Goal: Task Accomplishment & Management: Manage account settings

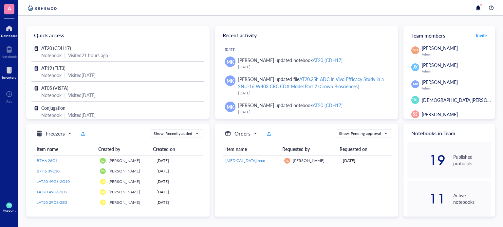
click at [13, 71] on div at bounding box center [9, 70] width 14 height 10
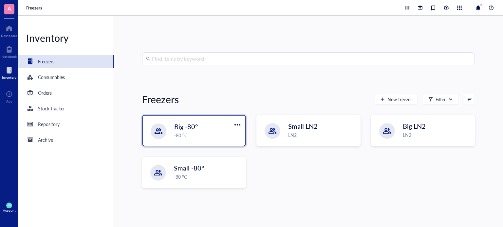
click at [190, 134] on div "-80 °C" at bounding box center [207, 135] width 67 height 7
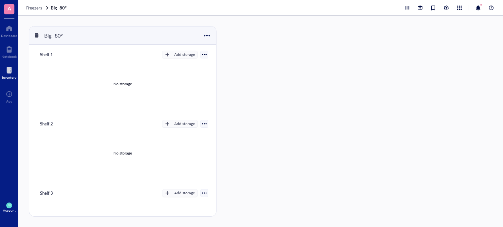
click at [4, 78] on div "Inventory" at bounding box center [9, 78] width 14 height 4
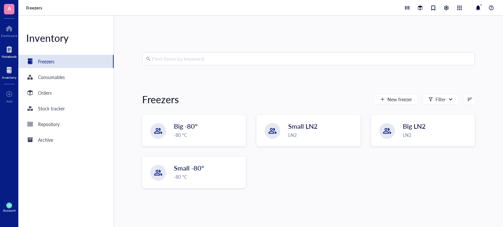
click at [0, 54] on div "Notebook" at bounding box center [9, 51] width 18 height 18
click at [12, 55] on div "Notebook" at bounding box center [9, 57] width 15 height 4
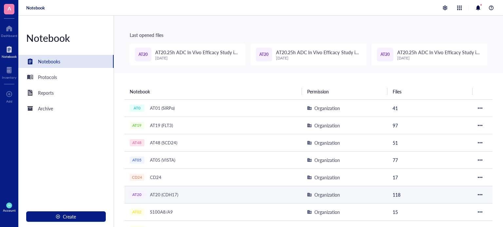
click at [166, 191] on div "AT20 (CDH17)" at bounding box center [164, 194] width 34 height 9
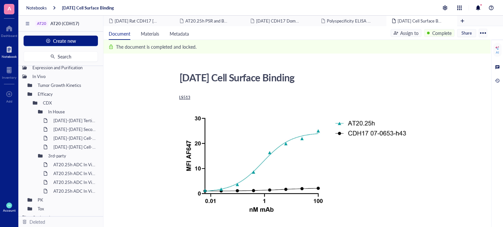
scroll to position [56, 0]
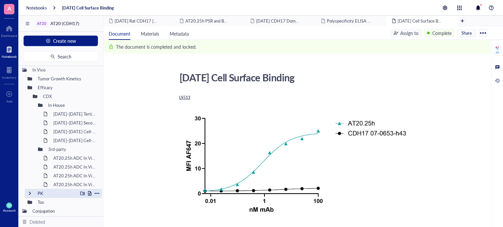
click at [45, 195] on div "PK" at bounding box center [56, 193] width 43 height 9
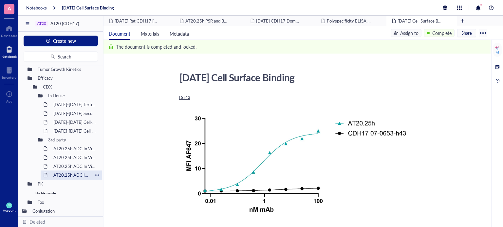
click at [51, 186] on div "PK" at bounding box center [67, 184] width 64 height 9
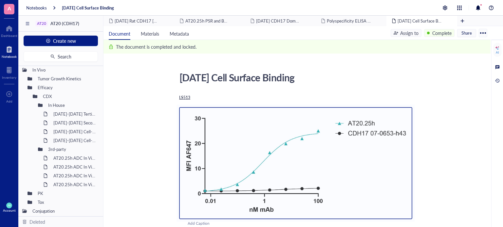
drag, startPoint x: 170, startPoint y: 107, endPoint x: 165, endPoint y: 117, distance: 12.1
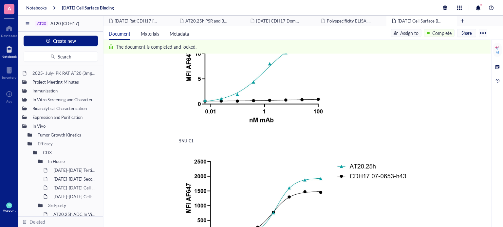
scroll to position [223, 0]
click at [45, 23] on div "AT20" at bounding box center [41, 23] width 9 height 5
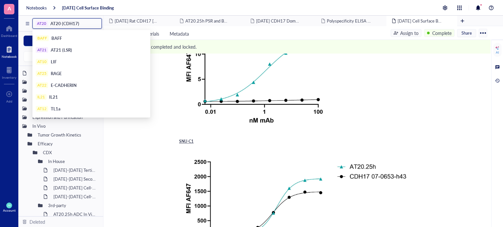
scroll to position [153, 0]
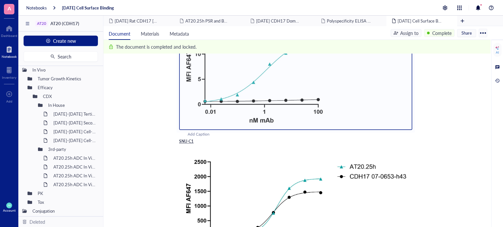
scroll to position [0, 0]
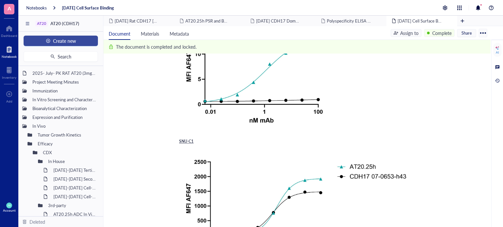
click at [41, 36] on div "Create new Search" at bounding box center [60, 49] width 85 height 34
click at [79, 44] on button "Create new" at bounding box center [61, 41] width 74 height 10
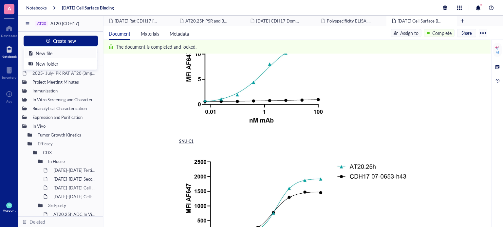
click at [72, 51] on div "New file" at bounding box center [59, 53] width 63 height 7
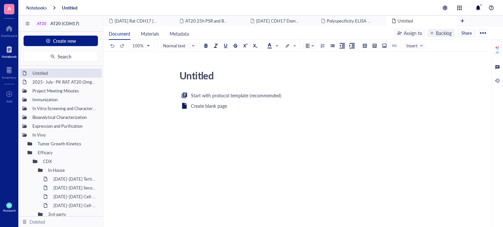
click at [290, 123] on div "Start with protocol template (recommended) Create blank page ﻿" at bounding box center [295, 155] width 233 height 126
click at [418, 47] on span "Insert" at bounding box center [415, 46] width 18 height 10
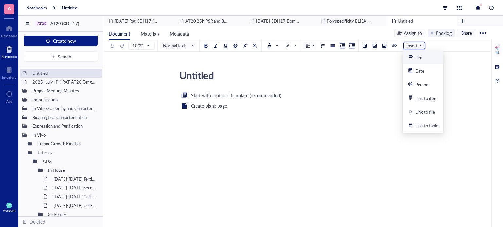
click at [416, 55] on div "File" at bounding box center [418, 57] width 7 height 6
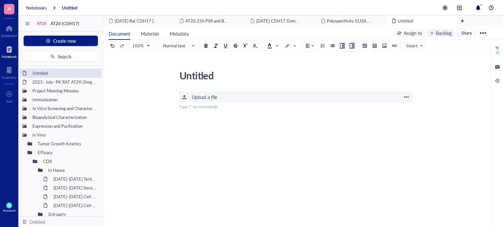
click at [313, 98] on div "﻿ Upload a file" at bounding box center [295, 97] width 233 height 11
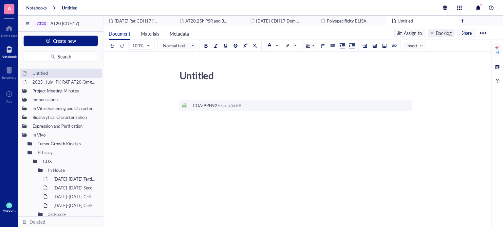
click at [193, 80] on div "Untitled" at bounding box center [292, 75] width 233 height 16
click at [193, 80] on textarea "Untitled" at bounding box center [293, 76] width 232 height 16
type textarea "092525 Biointron M-202507251786"
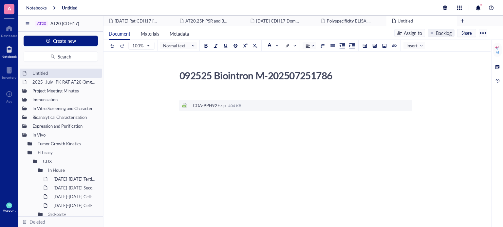
click at [221, 88] on div "092525 Biointron M-202507251786 092525 Biointron M-202507251786 ﻿ ﻿ COA-9PH92F.…" at bounding box center [295, 152] width 384 height 170
click at [217, 130] on div "﻿ ﻿ COA-9PH92F.zip 404 KB ﻿" at bounding box center [295, 165] width 233 height 146
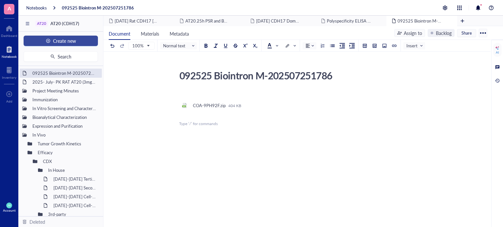
click at [59, 38] on span "Create new" at bounding box center [64, 40] width 23 height 5
click at [151, 94] on div "092525 Biointron M-202507251786 092525 Biointron M-202507251786 ﻿ ﻿ COA-9PH92F.…" at bounding box center [295, 156] width 384 height 179
click at [486, 33] on div at bounding box center [482, 33] width 10 height 10
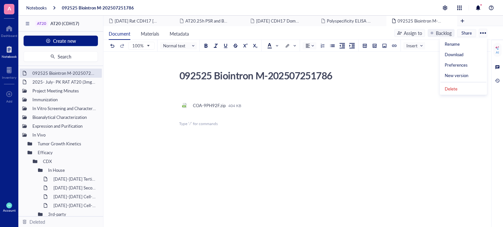
click at [427, 77] on div "092525 Biointron M-202507251786 092525 Biointron M-202507251786 ﻿ ﻿ COA-9PH92F.…" at bounding box center [295, 156] width 384 height 179
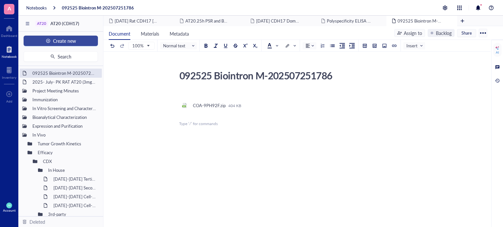
click at [36, 40] on button "Create new" at bounding box center [61, 41] width 74 height 10
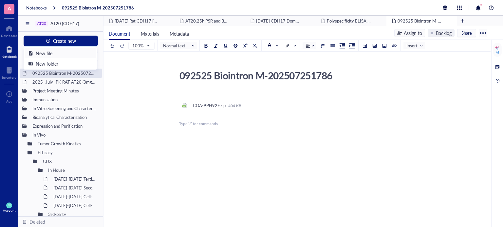
click at [50, 52] on div "New file" at bounding box center [44, 53] width 17 height 7
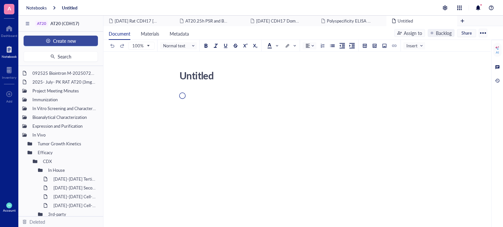
click at [48, 42] on div "button" at bounding box center [48, 41] width 5 height 5
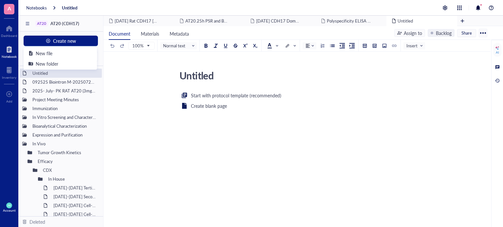
click at [195, 74] on textarea "Untitled" at bounding box center [293, 76] width 232 height 16
type textarea "092525"
click at [220, 76] on div "092525" at bounding box center [292, 75] width 233 height 16
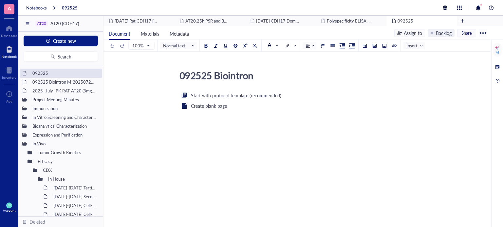
type textarea "092525 Biointron M-202505111492"
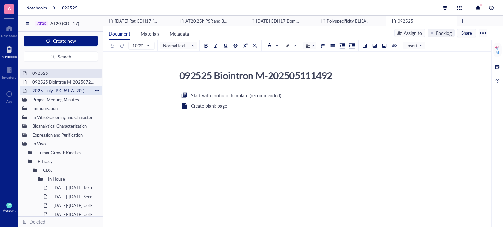
click at [60, 83] on div "092525 Biointron M-202507251786" at bounding box center [64, 82] width 70 height 9
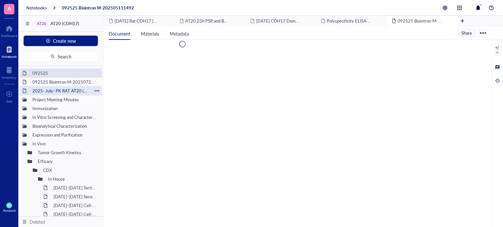
click at [61, 90] on div "2025- July- PK RAT AT20 (3mg/kg; 6mg/kg & 9mg/kg)" at bounding box center [60, 90] width 63 height 9
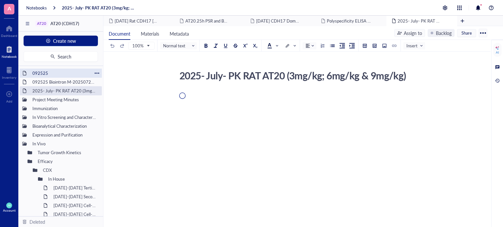
click at [56, 73] on div "092525" at bounding box center [60, 73] width 63 height 9
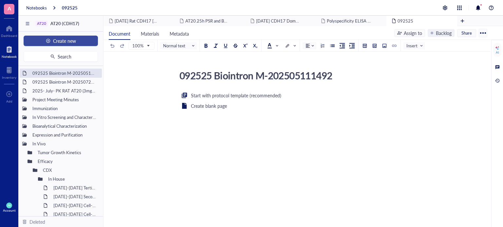
click at [50, 40] on div "button" at bounding box center [48, 41] width 5 height 5
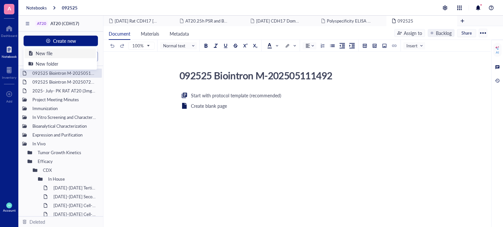
click at [48, 55] on div "New file" at bounding box center [44, 53] width 17 height 7
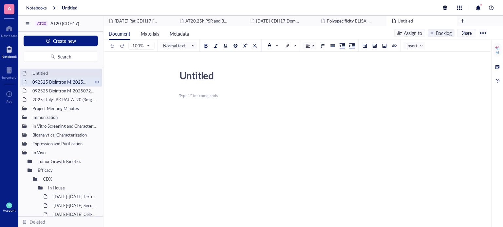
click at [70, 82] on div "092525 Biointron M-202505111492" at bounding box center [60, 82] width 63 height 9
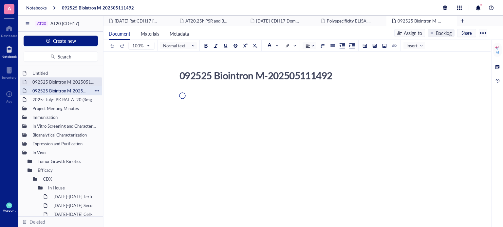
click at [72, 88] on div "092525 Biointron M-202507251786" at bounding box center [60, 90] width 63 height 9
click at [68, 84] on div "092525 Biointron M-202505111492" at bounding box center [60, 82] width 63 height 9
click at [65, 75] on div "Untitled" at bounding box center [60, 73] width 63 height 9
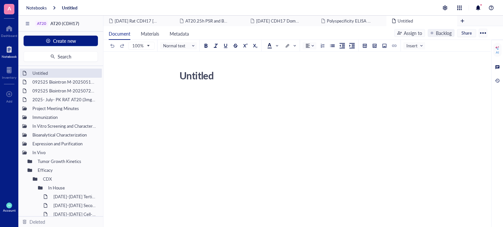
click at [195, 72] on textarea "Untitled" at bounding box center [293, 76] width 232 height 16
type textarea "092525"
click at [220, 80] on textarea "092525" at bounding box center [293, 76] width 232 height 16
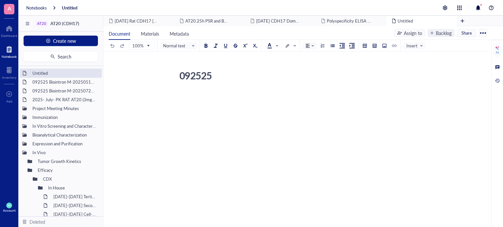
drag, startPoint x: 217, startPoint y: 79, endPoint x: 206, endPoint y: 78, distance: 11.2
click at [206, 78] on textarea "092525" at bounding box center [293, 76] width 232 height 16
click at [245, 70] on textarea "092525" at bounding box center [293, 76] width 232 height 16
click at [233, 74] on textarea "092525" at bounding box center [293, 76] width 232 height 16
drag, startPoint x: 226, startPoint y: 75, endPoint x: 210, endPoint y: 75, distance: 16.0
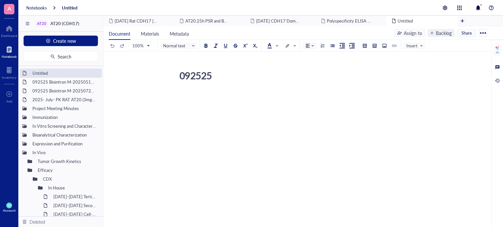
click at [210, 75] on textarea "092525" at bounding box center [293, 76] width 232 height 16
click at [215, 75] on textarea "092525" at bounding box center [293, 76] width 232 height 16
click at [223, 75] on textarea "092525" at bounding box center [293, 76] width 232 height 16
click at [219, 75] on textarea "092525" at bounding box center [293, 76] width 232 height 16
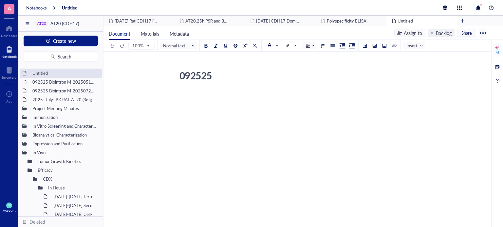
click at [209, 75] on textarea "092525" at bounding box center [293, 76] width 232 height 16
click at [222, 75] on textarea "092525" at bounding box center [293, 76] width 232 height 16
click at [215, 70] on div "092525" at bounding box center [292, 75] width 233 height 16
type textarea "092525 M-202508132759"
click at [218, 97] on div "﻿ Type ‘/’ for commands" at bounding box center [295, 96] width 233 height 6
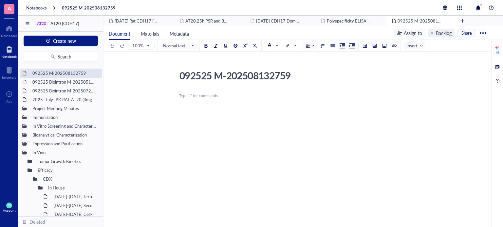
click at [219, 74] on div "092525 M-202508132759" at bounding box center [292, 75] width 233 height 16
click at [214, 75] on textarea "092525 M-202508132759" at bounding box center [293, 76] width 232 height 16
type textarea "092525 Biointron M-202508132759"
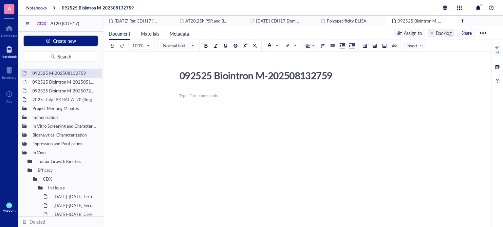
click at [211, 96] on div "﻿ Type ‘/’ for commands" at bounding box center [295, 96] width 233 height 6
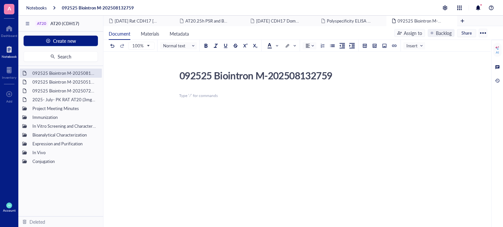
click at [195, 95] on div "﻿ Type ‘/’ for commands" at bounding box center [295, 96] width 233 height 6
click at [71, 81] on div "092525 Biointron M-202505111492" at bounding box center [60, 82] width 63 height 9
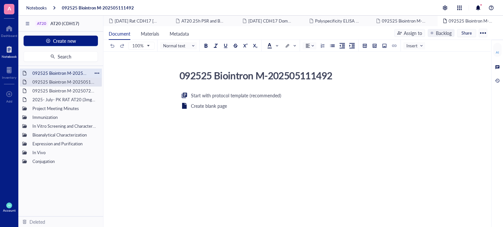
click at [60, 75] on div "092525 Biointron M-202508132759" at bounding box center [60, 73] width 63 height 9
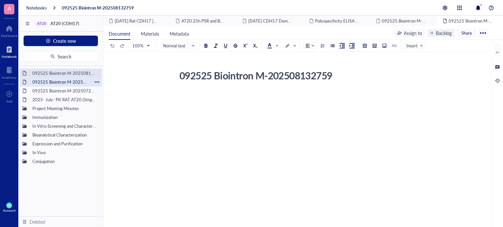
click at [62, 84] on div "092525 Biointron M-202505111492" at bounding box center [60, 82] width 63 height 9
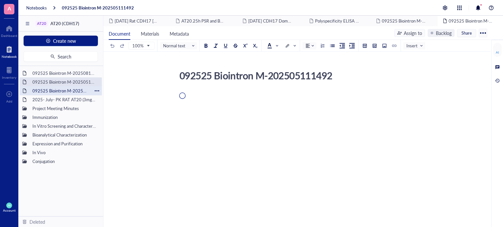
click at [61, 91] on div "092525 Biointron M-202507251786" at bounding box center [60, 90] width 63 height 9
click at [57, 74] on div "092525 Biointron M-202508132759" at bounding box center [60, 73] width 63 height 9
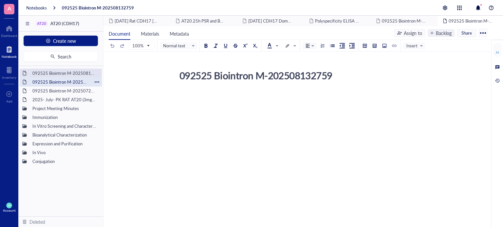
click at [55, 78] on div "092525 Biointron M-202505111492" at bounding box center [60, 82] width 63 height 9
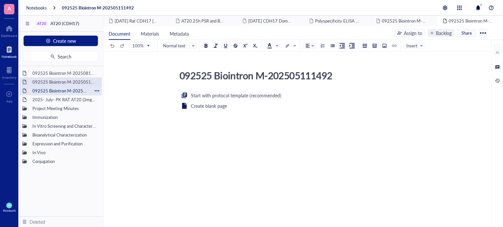
click at [52, 92] on div "092525 Biointron M-202507251786" at bounding box center [60, 90] width 63 height 9
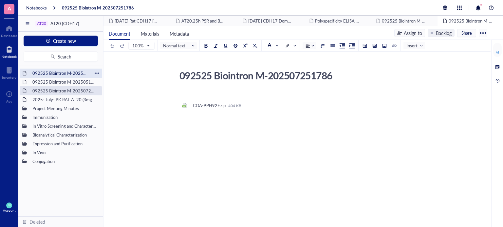
click at [50, 75] on div "092525 Biointron M-202508132759" at bounding box center [60, 73] width 63 height 9
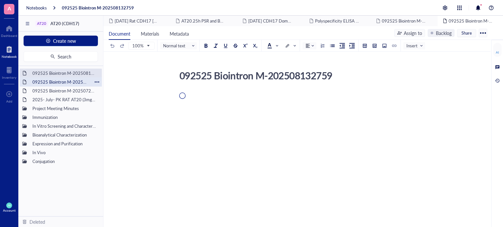
click at [79, 82] on div "092525 Biointron M-202505111492" at bounding box center [60, 82] width 63 height 9
click at [72, 71] on div "092525 Biointron M-202508132759" at bounding box center [60, 73] width 63 height 9
click at [286, 81] on div "092525 Biointron M-202508132759" at bounding box center [292, 75] width 233 height 16
click at [292, 104] on div "﻿" at bounding box center [295, 104] width 233 height 6
click at [237, 95] on div "﻿ Type ‘/’ for commands" at bounding box center [295, 96] width 233 height 6
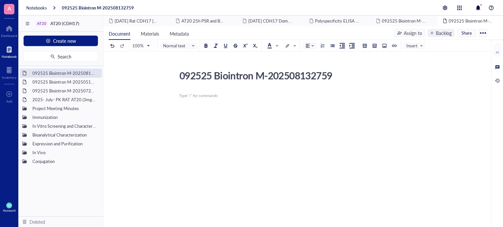
click at [192, 104] on div "﻿" at bounding box center [295, 104] width 233 height 6
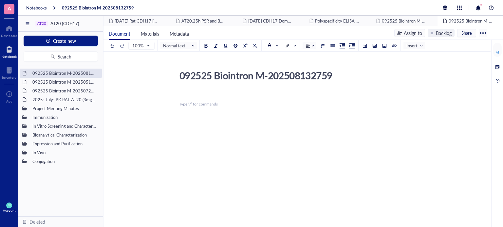
click at [320, 140] on div "﻿" at bounding box center [295, 138] width 233 height 6
click at [280, 97] on div "﻿ Type ‘/’ for commands" at bounding box center [295, 96] width 233 height 6
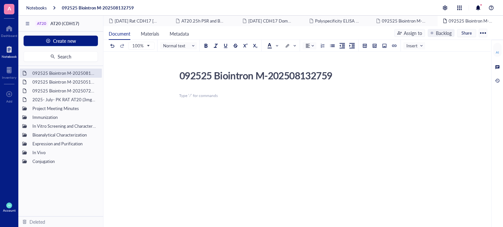
click at [225, 94] on div "﻿ Type ‘/’ for commands" at bounding box center [295, 96] width 233 height 6
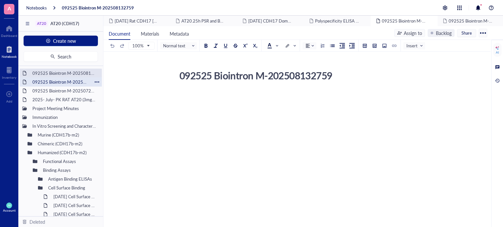
click at [64, 80] on div "092525 Biointron M-202505111492" at bounding box center [60, 82] width 63 height 9
click at [63, 72] on div "092525 Biointron M-202508132759" at bounding box center [60, 73] width 63 height 9
click at [64, 83] on div "092525 Biointron M-202505111492" at bounding box center [60, 82] width 63 height 9
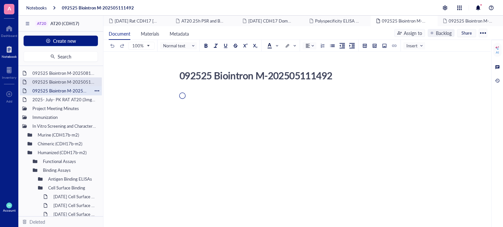
click at [66, 86] on div "092525 Biointron M-202507251786" at bounding box center [60, 90] width 63 height 9
click at [66, 83] on div "092525 Biointron M-202505111492" at bounding box center [60, 82] width 63 height 9
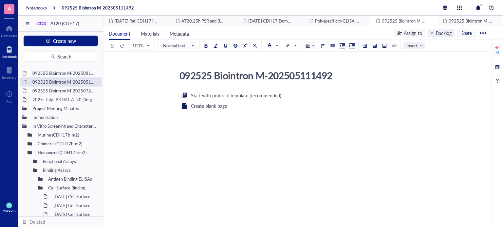
click at [409, 49] on input "search" at bounding box center [412, 46] width 12 height 10
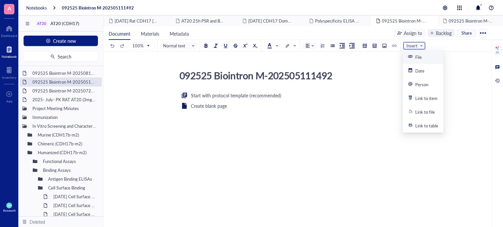
click at [416, 63] on div "File" at bounding box center [422, 57] width 41 height 14
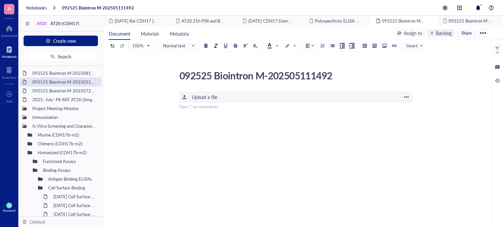
click at [309, 100] on div "﻿ Upload a file" at bounding box center [295, 97] width 233 height 11
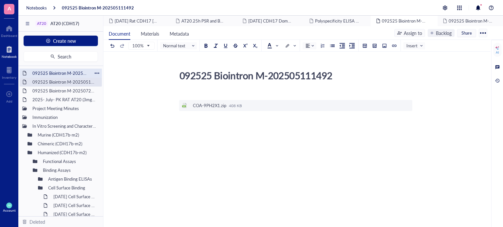
click at [72, 72] on div "092525 Biointron M-202508132759" at bounding box center [60, 73] width 63 height 9
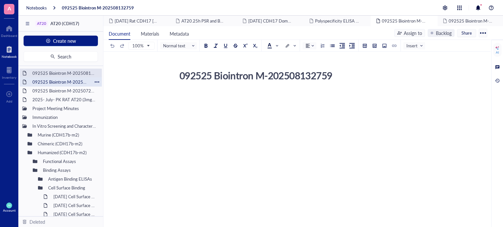
click at [61, 79] on div "092525 Biointron M-202505111492" at bounding box center [60, 82] width 63 height 9
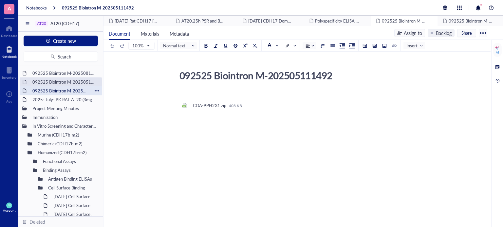
click at [60, 91] on div "092525 Biointron M-202507251786" at bounding box center [60, 90] width 63 height 9
click at [59, 85] on div "092525 Biointron M-202505111492" at bounding box center [64, 82] width 70 height 9
click at [51, 70] on div "092525 Biointron M-202508132759" at bounding box center [60, 73] width 63 height 9
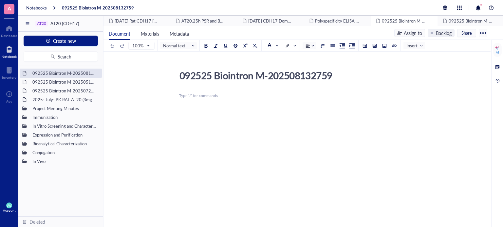
click at [276, 78] on div "092525 Biointron M-202508132759" at bounding box center [292, 75] width 233 height 16
click at [276, 78] on textarea "092525 Biointron M-202508132759" at bounding box center [293, 76] width 232 height 16
drag, startPoint x: 254, startPoint y: 76, endPoint x: 385, endPoint y: 89, distance: 131.6
type textarea "092525 Biointron M-202506072304"
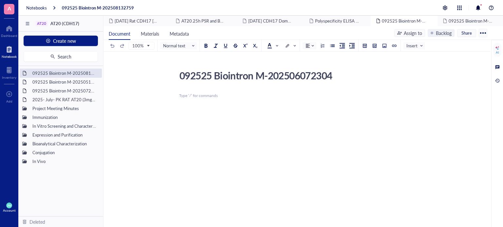
click at [231, 98] on div "﻿ Type ‘/’ for commands" at bounding box center [295, 96] width 233 height 6
click at [415, 44] on span "Insert" at bounding box center [414, 46] width 17 height 6
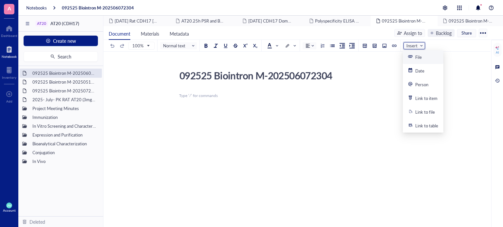
click at [413, 59] on div "File" at bounding box center [415, 57] width 14 height 6
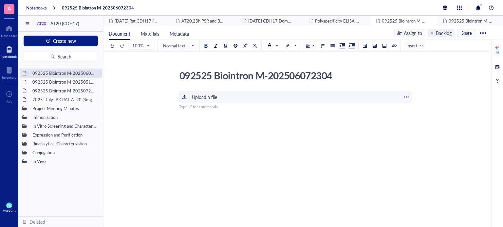
click at [211, 94] on div "Upload a file" at bounding box center [204, 97] width 25 height 7
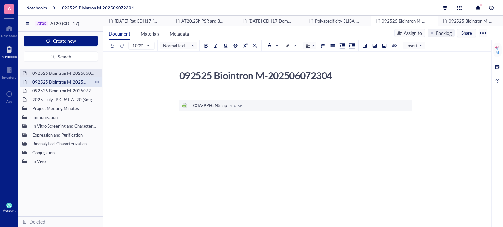
click at [64, 84] on div "092525 Biointron M-202505111492" at bounding box center [60, 82] width 63 height 9
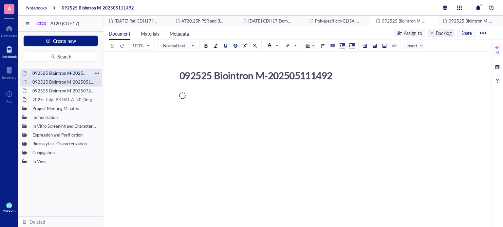
click at [63, 74] on div "092525 Biointron M-202506072304" at bounding box center [60, 73] width 63 height 9
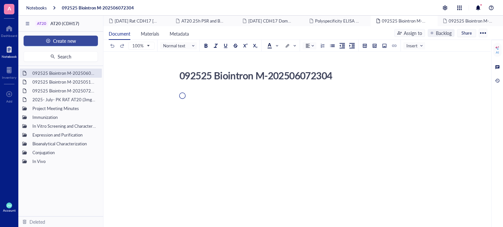
click at [56, 39] on span "Create new" at bounding box center [64, 40] width 23 height 5
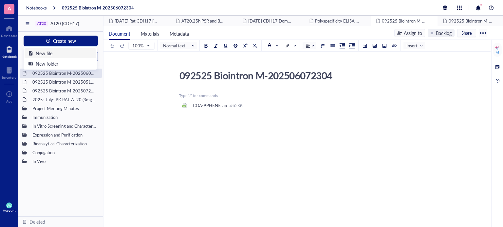
click at [55, 53] on div "New file" at bounding box center [59, 53] width 63 height 7
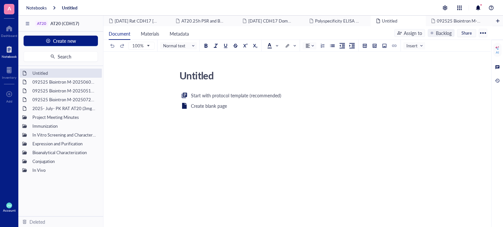
drag, startPoint x: 212, startPoint y: 76, endPoint x: 127, endPoint y: 77, distance: 85.1
click at [127, 77] on div "Untitled Untitled Start with protocol template (recommended) Create blank page ﻿" at bounding box center [295, 142] width 384 height 151
type textarea "092525 Biointron M-202503292242"
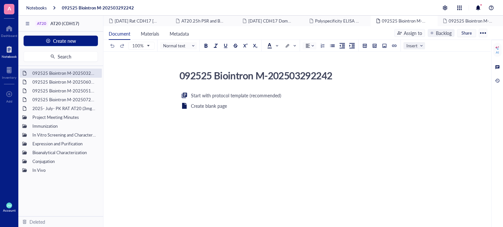
click at [415, 47] on span "Insert" at bounding box center [414, 46] width 17 height 6
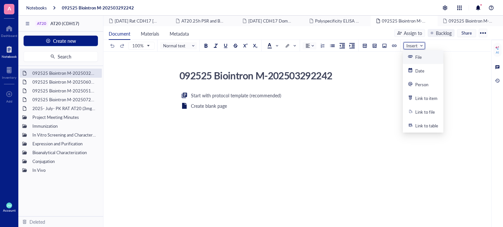
click at [413, 60] on div "File" at bounding box center [415, 57] width 14 height 6
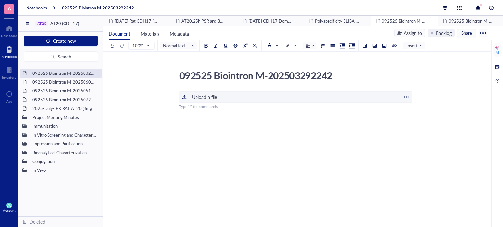
click at [273, 100] on div "﻿ Upload a file" at bounding box center [295, 97] width 233 height 11
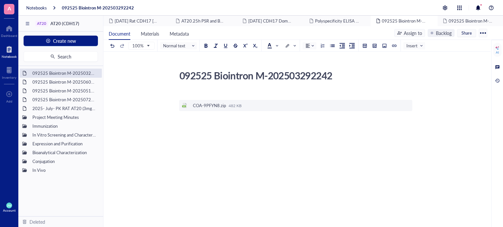
click at [9, 56] on div "Notebook" at bounding box center [9, 57] width 15 height 4
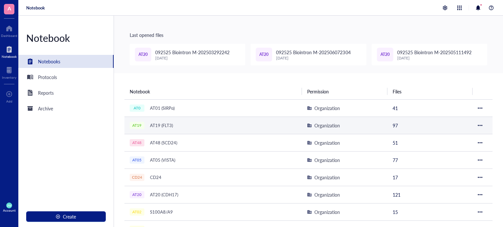
click at [195, 128] on div "AT19 AT19 (FLT3)" at bounding box center [212, 125] width 164 height 9
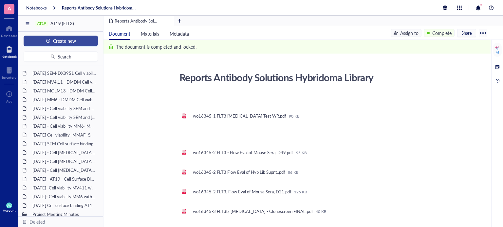
click at [67, 39] on span "Create new" at bounding box center [64, 40] width 23 height 5
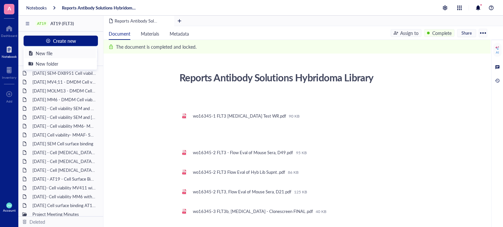
click at [70, 52] on div "New file" at bounding box center [59, 53] width 63 height 7
click at [70, 52] on button "Search" at bounding box center [61, 56] width 74 height 10
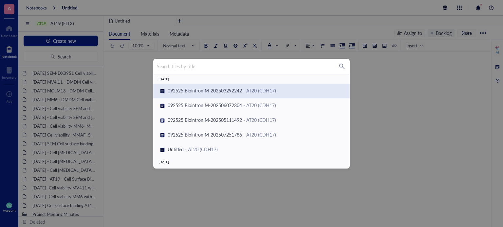
click at [152, 65] on div "Search files by title Today 092525 Biointron M-202503292242 - AT20 (CDH17) 0925…" at bounding box center [251, 113] width 503 height 227
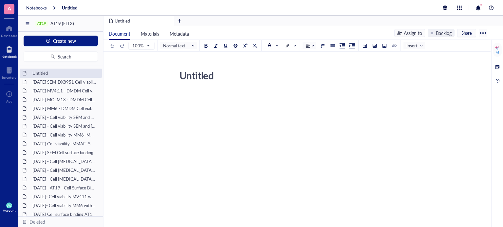
click at [188, 77] on textarea "Untitled" at bounding box center [293, 76] width 232 height 16
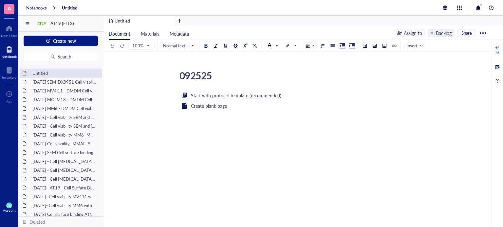
type textarea "092525"
click at [218, 78] on div "092525" at bounding box center [292, 75] width 233 height 16
click at [212, 73] on textarea "092525" at bounding box center [293, 76] width 232 height 16
type textarea "092525 Biointron"
click at [270, 82] on div "092525 Biointron" at bounding box center [292, 75] width 233 height 16
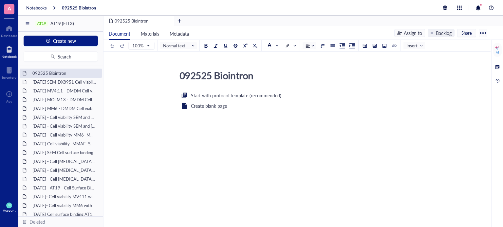
click at [270, 82] on textarea "092525 Biointron" at bounding box center [293, 76] width 232 height 16
type textarea "092525 Biointron M-202508132759"
click at [224, 125] on div "Start with protocol template (recommended) Create blank page ﻿" at bounding box center [295, 155] width 233 height 126
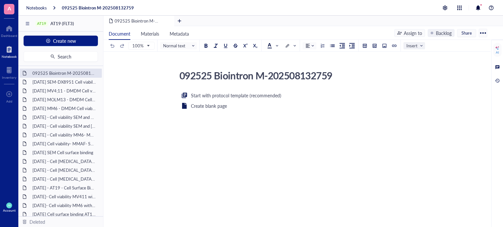
click at [412, 47] on span "Insert" at bounding box center [414, 46] width 17 height 6
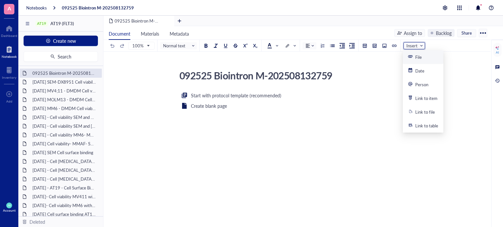
click at [411, 57] on icon at bounding box center [410, 56] width 5 height 5
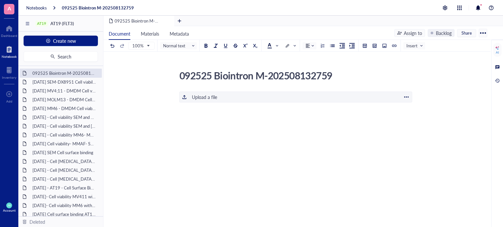
click at [276, 92] on div "﻿ Upload a file" at bounding box center [295, 97] width 233 height 11
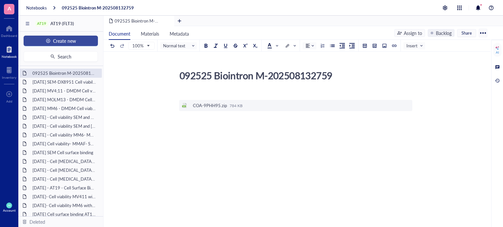
click at [62, 38] on span "Create new" at bounding box center [64, 40] width 23 height 5
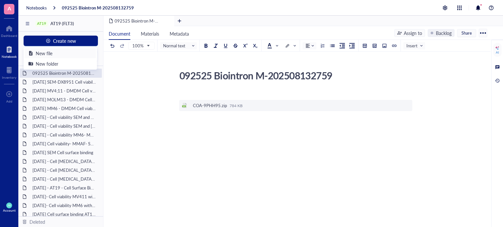
click at [52, 53] on div "New file" at bounding box center [59, 53] width 63 height 7
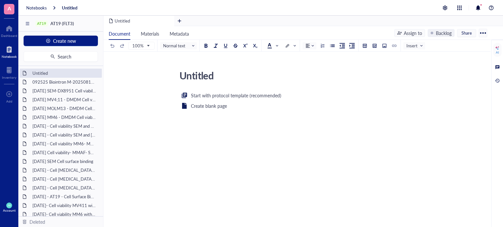
click at [200, 78] on textarea "Untitled" at bounding box center [293, 76] width 232 height 16
type textarea "092525 Biointron"
click at [255, 77] on div "092525 Biointron" at bounding box center [292, 75] width 233 height 16
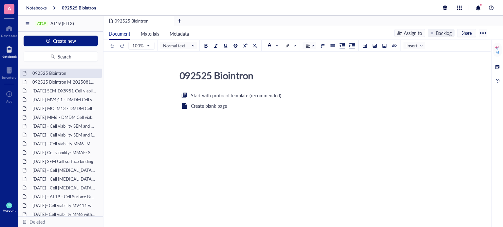
type textarea "092525 Biointron M-202508133026"
click at [403, 45] on div "Insert" at bounding box center [414, 45] width 22 height 7
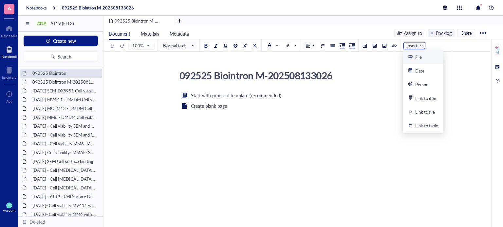
click at [410, 53] on div "File" at bounding box center [422, 57] width 41 height 14
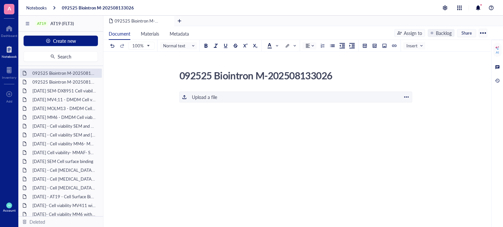
click at [264, 94] on div "﻿ Upload a file" at bounding box center [295, 97] width 233 height 11
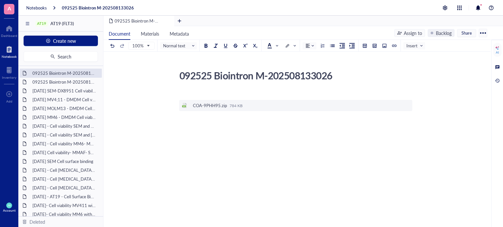
click at [419, 35] on div "Assign to" at bounding box center [412, 32] width 18 height 7
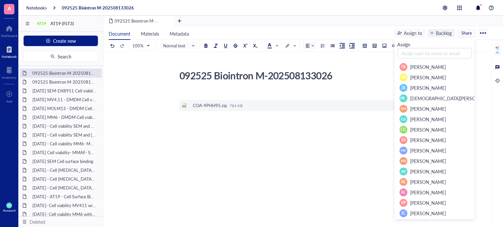
click at [413, 23] on div "092525 Biointron M-202508133026" at bounding box center [302, 21] width 399 height 10
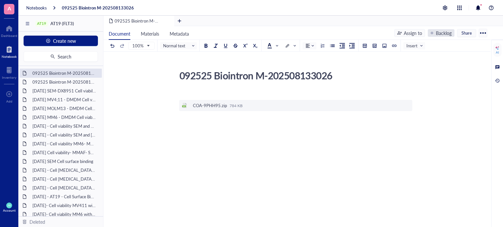
click at [433, 34] on div "Backlog" at bounding box center [440, 33] width 27 height 8
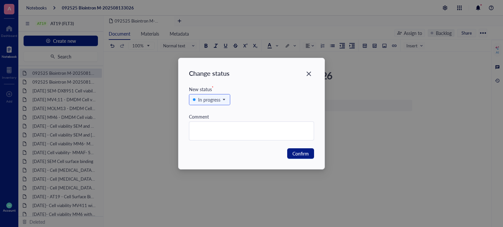
click at [217, 94] on div "In progress" at bounding box center [251, 103] width 125 height 20
click at [202, 134] on div "In review" at bounding box center [207, 132] width 18 height 7
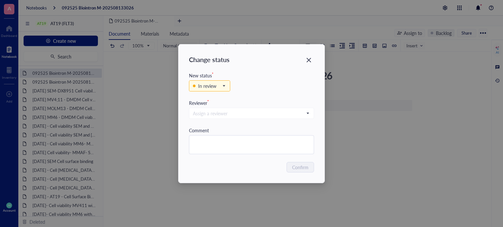
click at [210, 119] on div "Assign a reviewer" at bounding box center [251, 117] width 125 height 20
click at [209, 116] on input "search" at bounding box center [248, 114] width 111 height 10
click at [221, 114] on input "search" at bounding box center [248, 114] width 111 height 10
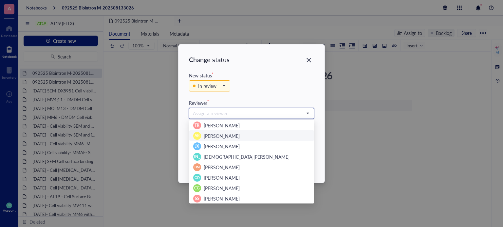
scroll to position [63, 0]
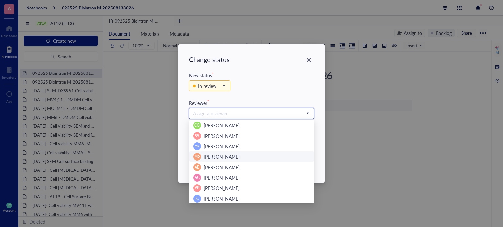
click at [202, 156] on div "MD Mary Dwyer" at bounding box center [251, 157] width 117 height 8
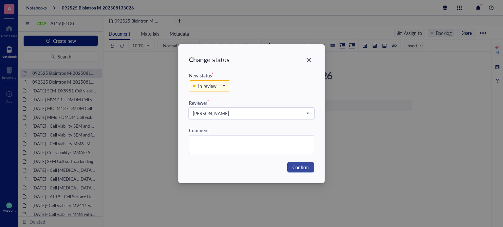
click at [301, 170] on button "Confirm" at bounding box center [300, 167] width 27 height 10
click at [301, 169] on div "Change status New status * In review Backlog In progress In review Complete Rev…" at bounding box center [251, 114] width 146 height 139
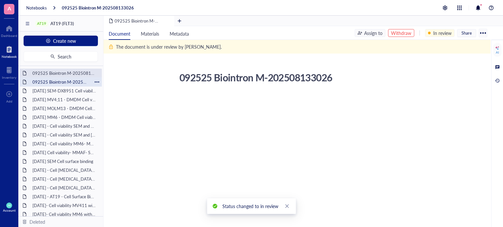
click at [77, 80] on div "092525 Biointron M-202508132759" at bounding box center [60, 82] width 63 height 9
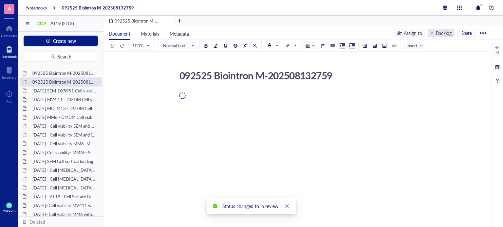
click at [438, 31] on div "Backlog" at bounding box center [444, 32] width 16 height 7
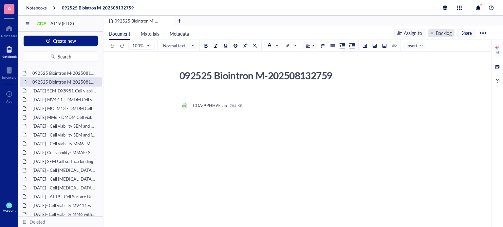
click at [437, 31] on div "Backlog" at bounding box center [444, 32] width 16 height 7
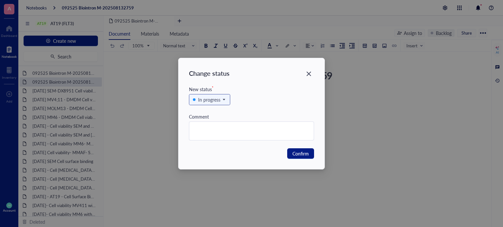
click at [205, 101] on div "In progress" at bounding box center [209, 99] width 22 height 7
click at [204, 142] on div "Complete" at bounding box center [207, 142] width 19 height 7
click at [198, 95] on input "search" at bounding box center [206, 100] width 27 height 10
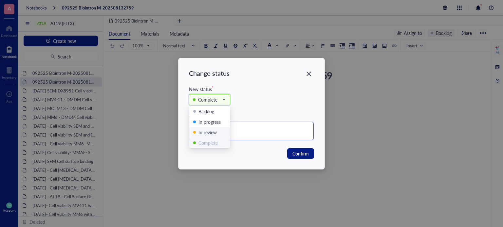
click at [202, 135] on div "In review" at bounding box center [207, 132] width 18 height 7
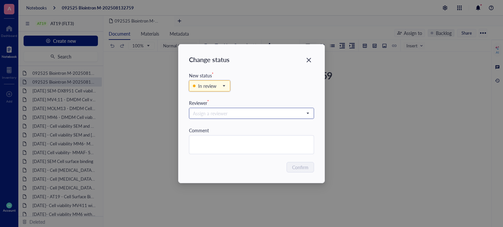
click at [264, 117] on input "search" at bounding box center [248, 114] width 111 height 10
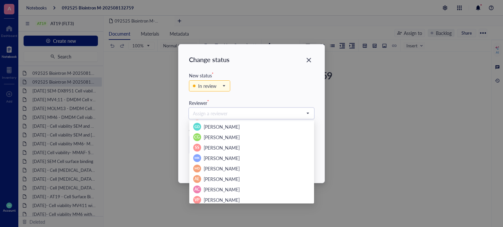
scroll to position [52, 0]
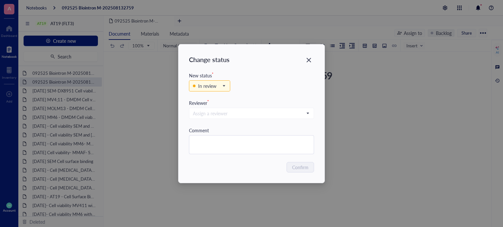
click at [292, 6] on div "Change status New status * In review Backlog In progress In review Complete Rev…" at bounding box center [251, 113] width 503 height 227
click at [307, 60] on icon "Close" at bounding box center [309, 60] width 6 height 6
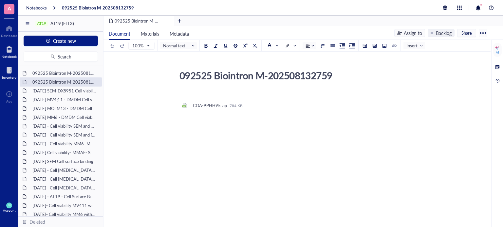
click at [4, 81] on div "A Dashboard Notebook Inventory To pick up a draggable item, press the space bar…" at bounding box center [9, 113] width 18 height 227
click at [6, 77] on div "Inventory" at bounding box center [9, 78] width 14 height 4
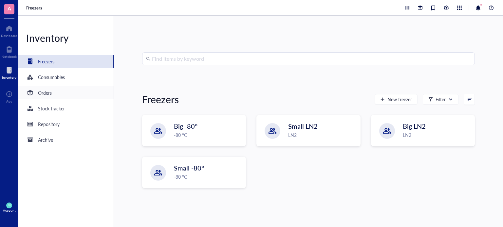
click at [57, 91] on div "Orders" at bounding box center [65, 92] width 95 height 13
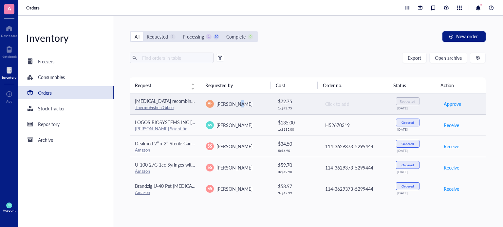
click at [236, 111] on td "AE Arezoo Esrafili" at bounding box center [236, 104] width 71 height 21
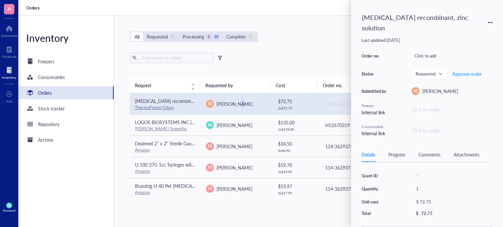
click at [236, 111] on td "AE Arezoo Esrafili" at bounding box center [236, 104] width 71 height 21
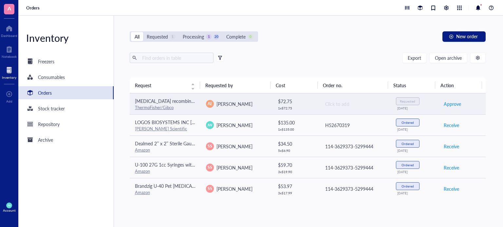
click at [236, 111] on td "AE Arezoo Esrafili" at bounding box center [236, 104] width 71 height 21
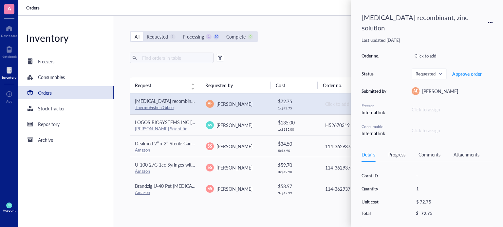
click at [494, 20] on div "Insulin, human recombinant, zinc solution Last updated: September 24, 2025 Orde…" at bounding box center [427, 113] width 152 height 227
click at [493, 20] on div "Insulin, human recombinant, zinc solution Last updated: September 24, 2025 Orde…" at bounding box center [427, 113] width 152 height 227
click at [491, 20] on icon at bounding box center [490, 22] width 5 height 5
click at [294, 37] on div "All Requested 1 Processing 1 20 Complete 0 New order" at bounding box center [308, 36] width 356 height 10
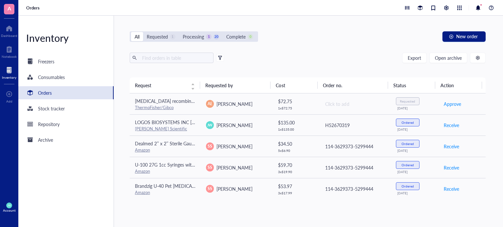
click at [64, 89] on div "Orders" at bounding box center [65, 92] width 95 height 13
click at [52, 93] on div "Orders" at bounding box center [65, 92] width 95 height 13
click at [46, 79] on div "Consumables" at bounding box center [51, 77] width 27 height 7
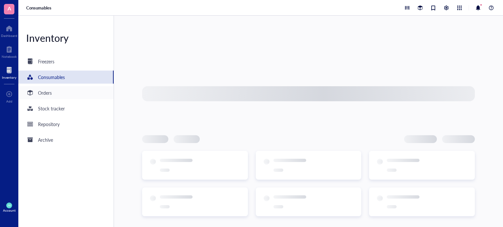
click at [42, 89] on div "Orders" at bounding box center [39, 93] width 26 height 8
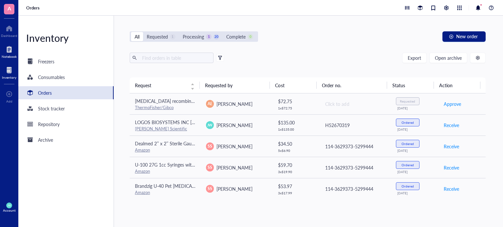
click at [8, 56] on div "Notebook" at bounding box center [9, 57] width 15 height 4
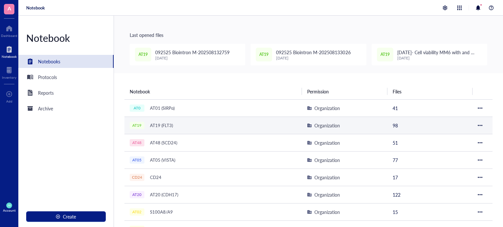
click at [178, 123] on div "AT19 AT19 (FLT3)" at bounding box center [212, 125] width 164 height 9
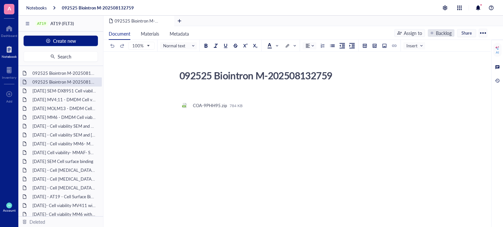
click at [453, 33] on div "Backlog" at bounding box center [440, 33] width 27 height 8
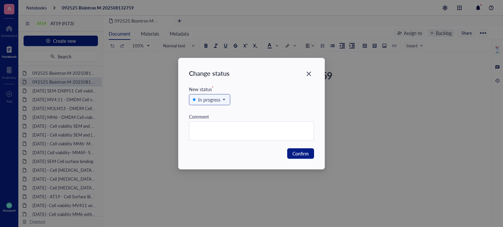
click at [215, 102] on div "In progress" at bounding box center [209, 99] width 22 height 7
click at [208, 130] on div "In review" at bounding box center [207, 132] width 18 height 7
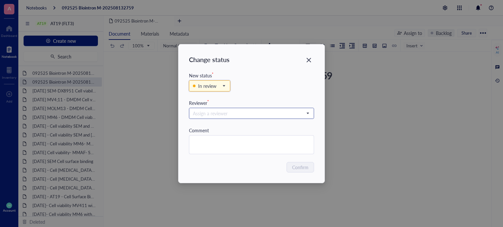
click at [227, 116] on input "search" at bounding box center [248, 114] width 111 height 10
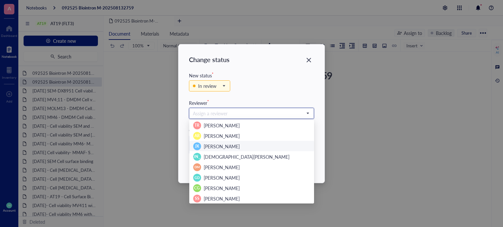
scroll to position [63, 0]
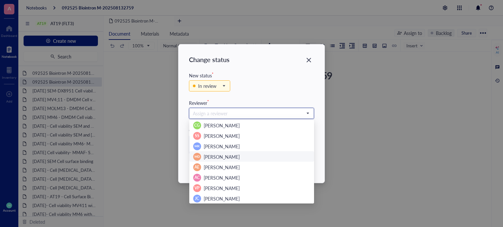
click at [200, 161] on div "MD Mary Dwyer" at bounding box center [251, 157] width 125 height 10
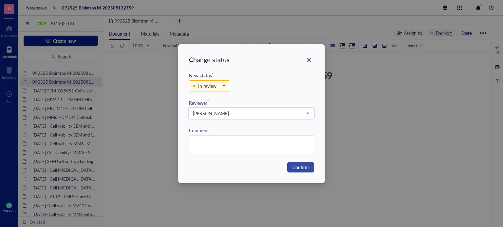
click at [299, 170] on span "Confirm" at bounding box center [300, 167] width 16 height 7
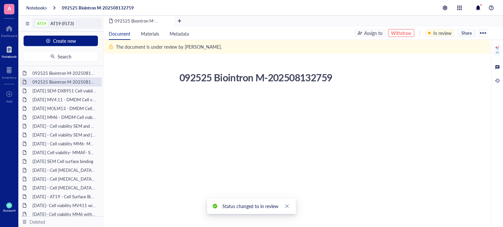
click at [38, 23] on div "AT19" at bounding box center [41, 23] width 9 height 5
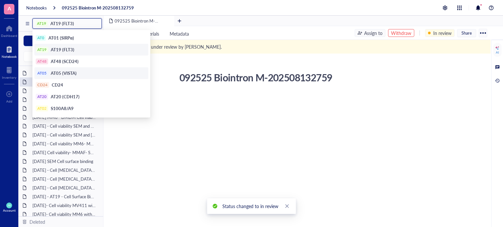
scroll to position [9, 0]
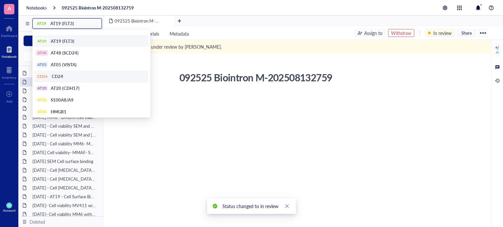
click at [69, 78] on div "CD24 CD24" at bounding box center [91, 77] width 110 height 6
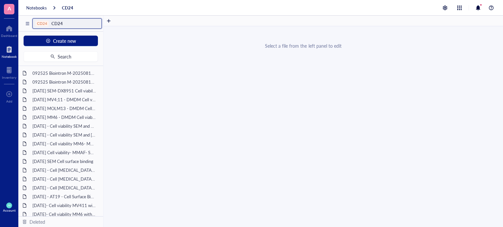
click at [60, 20] on input "search" at bounding box center [65, 24] width 60 height 10
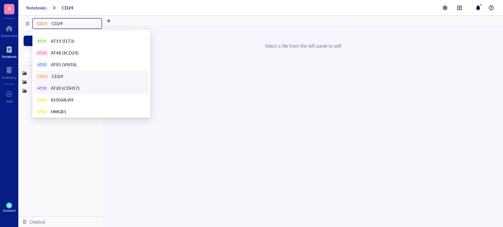
click at [68, 83] on div "AT20 AT20 (CDH17)" at bounding box center [91, 88] width 114 height 12
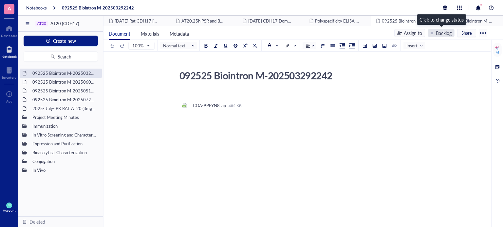
click at [449, 34] on div "Backlog" at bounding box center [444, 32] width 16 height 7
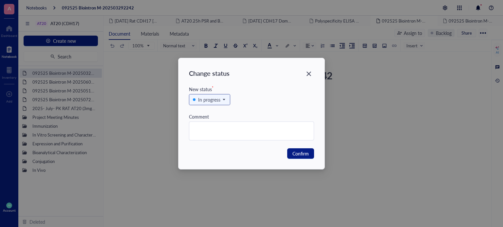
click at [204, 100] on div "In progress" at bounding box center [209, 99] width 22 height 7
click at [202, 131] on div "In review" at bounding box center [207, 132] width 18 height 7
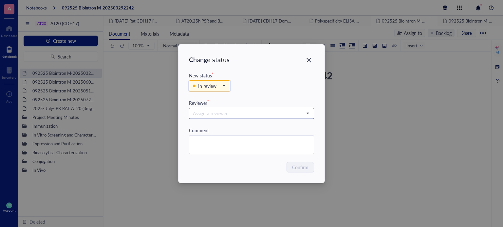
click at [206, 116] on input "search" at bounding box center [248, 114] width 111 height 10
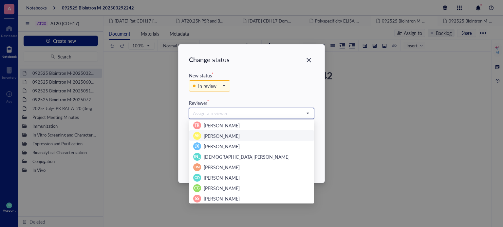
scroll to position [63, 0]
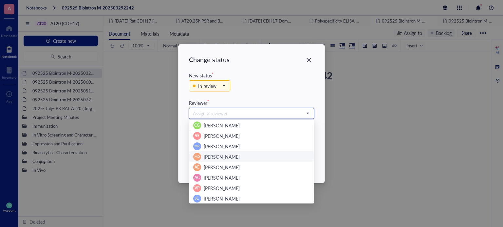
click at [209, 158] on span "[PERSON_NAME]" at bounding box center [222, 157] width 36 height 7
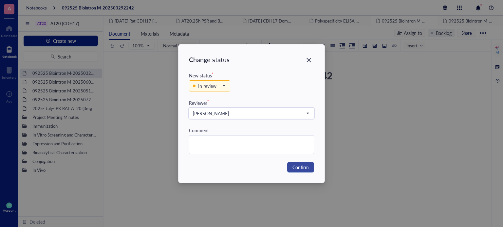
click at [302, 167] on span "Confirm" at bounding box center [300, 167] width 16 height 7
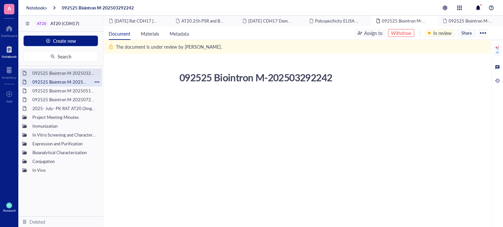
click at [75, 82] on div "092525 Biointron M-202506072304" at bounding box center [60, 82] width 63 height 9
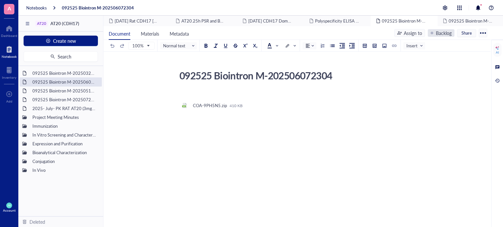
click at [436, 29] on div "Backlog" at bounding box center [444, 32] width 16 height 7
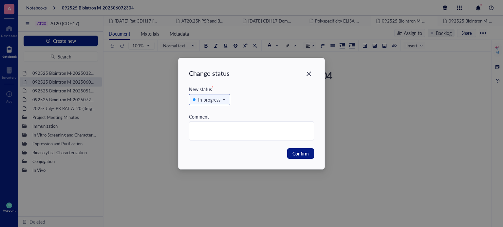
click at [203, 99] on div "In progress" at bounding box center [209, 99] width 22 height 7
click at [205, 132] on div "In review" at bounding box center [207, 132] width 18 height 7
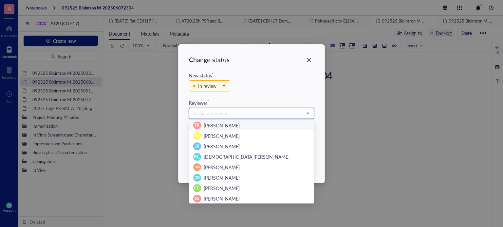
click at [210, 114] on input "search" at bounding box center [248, 114] width 111 height 10
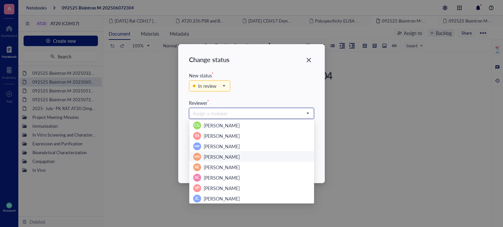
click at [213, 159] on span "[PERSON_NAME]" at bounding box center [222, 157] width 36 height 7
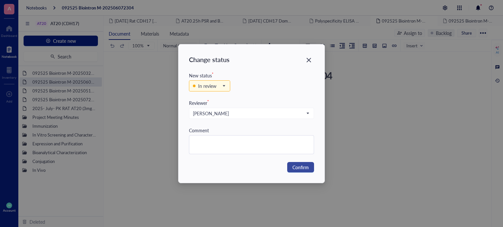
click at [293, 171] on button "Confirm" at bounding box center [300, 167] width 27 height 10
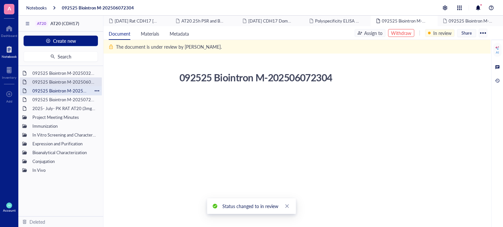
click at [56, 87] on div "092525 Biointron M-202505111492" at bounding box center [60, 90] width 63 height 9
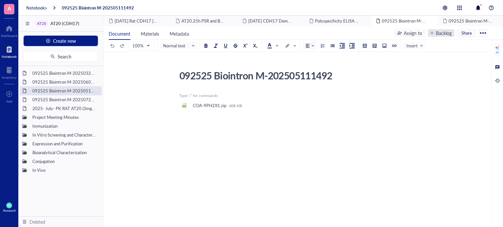
click at [444, 32] on div "Backlog" at bounding box center [444, 32] width 16 height 7
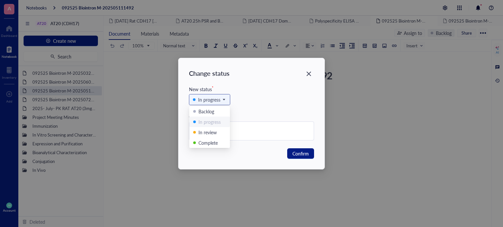
click at [208, 98] on div "In progress" at bounding box center [209, 99] width 22 height 7
click at [204, 135] on div "In review" at bounding box center [207, 132] width 18 height 7
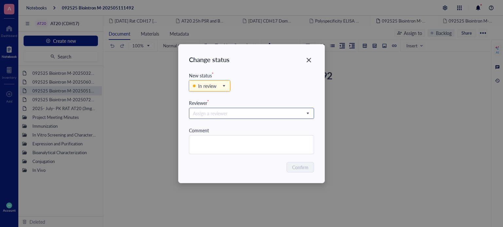
click at [212, 114] on input "search" at bounding box center [248, 114] width 111 height 10
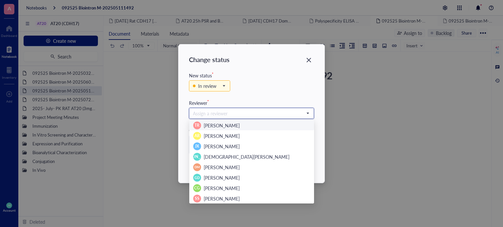
scroll to position [63, 0]
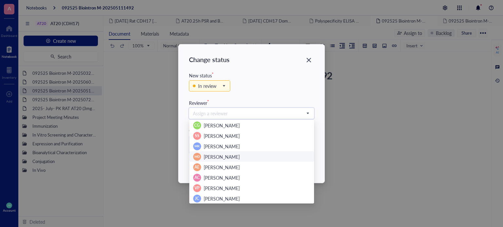
click at [226, 159] on span "[PERSON_NAME]" at bounding box center [222, 157] width 36 height 7
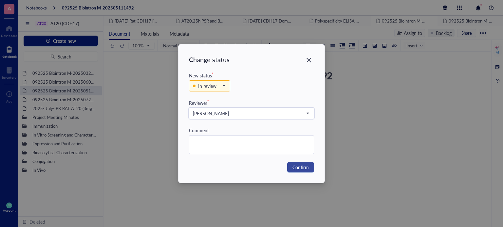
click at [304, 164] on span "Confirm" at bounding box center [300, 167] width 16 height 7
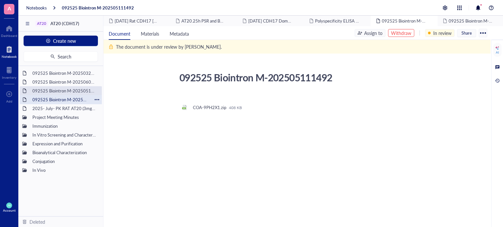
click at [59, 97] on div "092525 Biointron M-202507251786" at bounding box center [60, 99] width 63 height 9
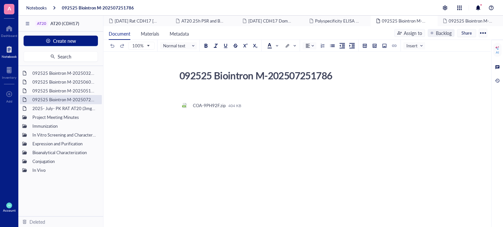
scroll to position [7, 0]
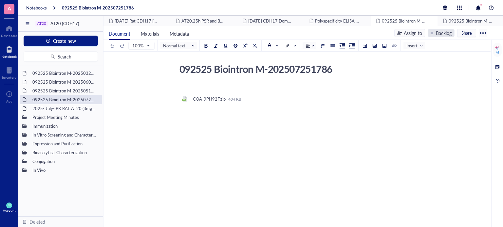
click at [436, 35] on div "Backlog" at bounding box center [444, 32] width 16 height 7
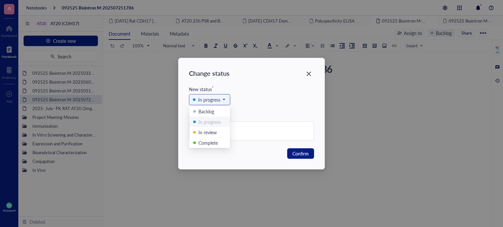
click at [210, 97] on div "In progress" at bounding box center [209, 99] width 22 height 7
click at [210, 133] on div "In review" at bounding box center [207, 132] width 18 height 7
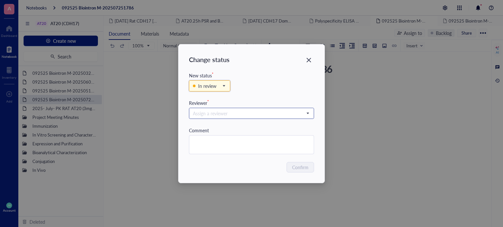
click at [231, 114] on input "search" at bounding box center [248, 114] width 111 height 10
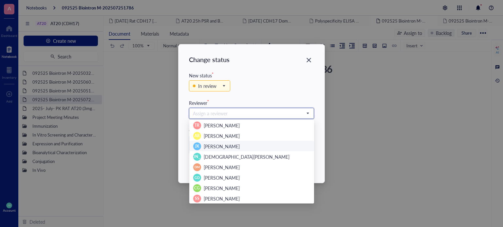
scroll to position [63, 0]
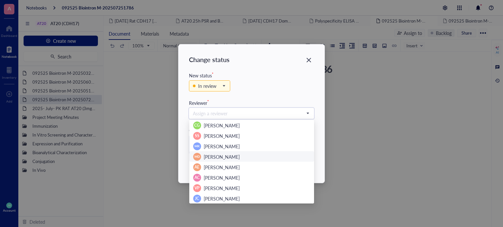
click at [211, 155] on span "[PERSON_NAME]" at bounding box center [222, 157] width 36 height 7
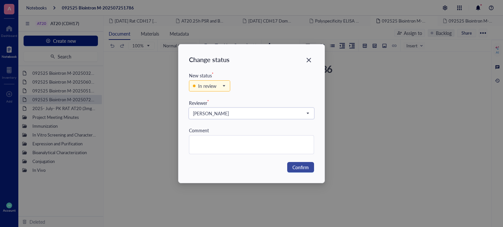
click at [295, 165] on span "Confirm" at bounding box center [300, 167] width 16 height 7
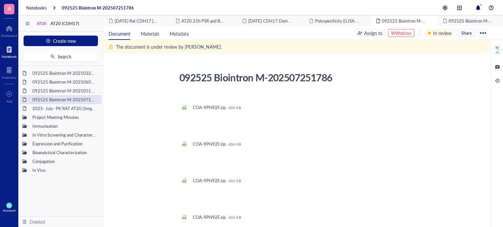
scroll to position [64, 0]
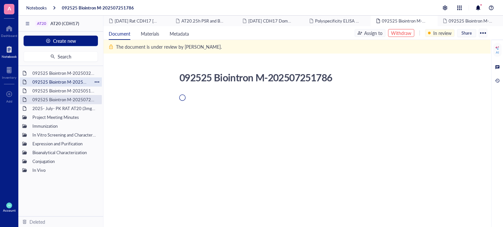
click at [73, 86] on div "092525 Biointron M-202506072304" at bounding box center [60, 82] width 63 height 9
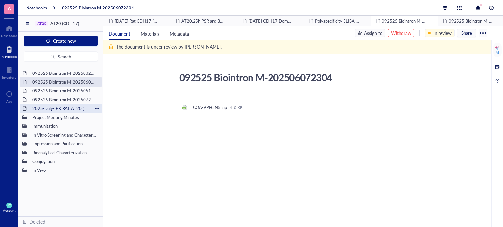
click at [69, 105] on div "092525 Biointron M-202503292242 092525 Biointron M-202506072304 092525 Biointro…" at bounding box center [60, 141] width 85 height 151
click at [65, 98] on div "092525 Biointron M-202507251786" at bounding box center [60, 99] width 63 height 9
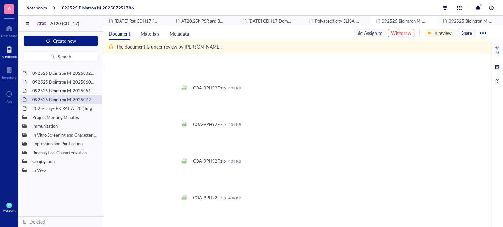
scroll to position [59, 0]
click at [403, 32] on div "Withdraw" at bounding box center [401, 32] width 20 height 7
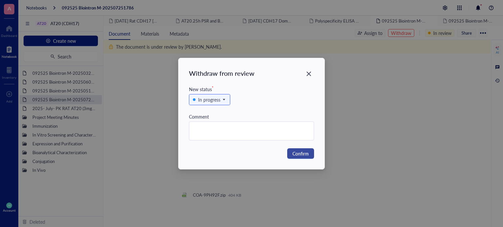
click at [294, 153] on span "Confirm" at bounding box center [300, 153] width 16 height 7
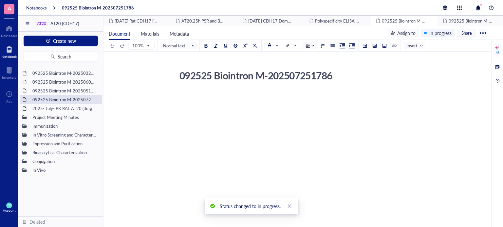
scroll to position [0, 0]
click at [63, 91] on div "092525 Biointron M-202505111492" at bounding box center [60, 90] width 63 height 9
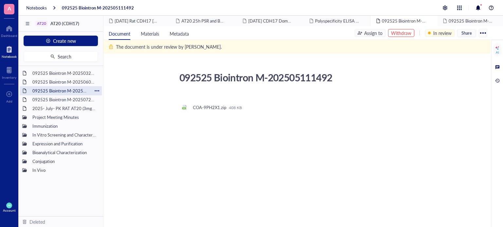
click at [61, 95] on div "092525 Biointron M-202507251786" at bounding box center [64, 99] width 70 height 9
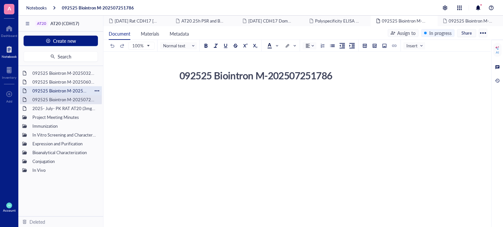
click at [77, 91] on div "092525 Biointron M-202505111492" at bounding box center [60, 90] width 63 height 9
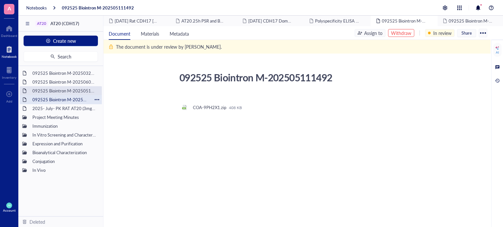
click at [67, 98] on div "092525 Biointron M-202507251786" at bounding box center [60, 99] width 63 height 9
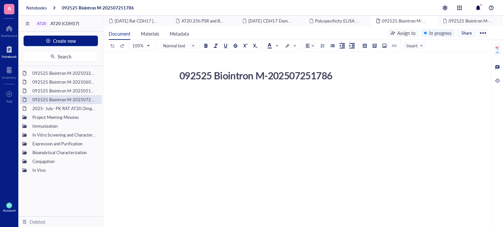
click at [249, 77] on div "092525 Biointron M-202507251786" at bounding box center [292, 75] width 233 height 16
click at [248, 85] on div "092525 Biointron M-202507251786 092525 Biointron M-202507251786" at bounding box center [295, 141] width 384 height 149
click at [243, 100] on div at bounding box center [295, 154] width 233 height 125
click at [243, 99] on div at bounding box center [295, 154] width 233 height 125
